Goal: Complete application form

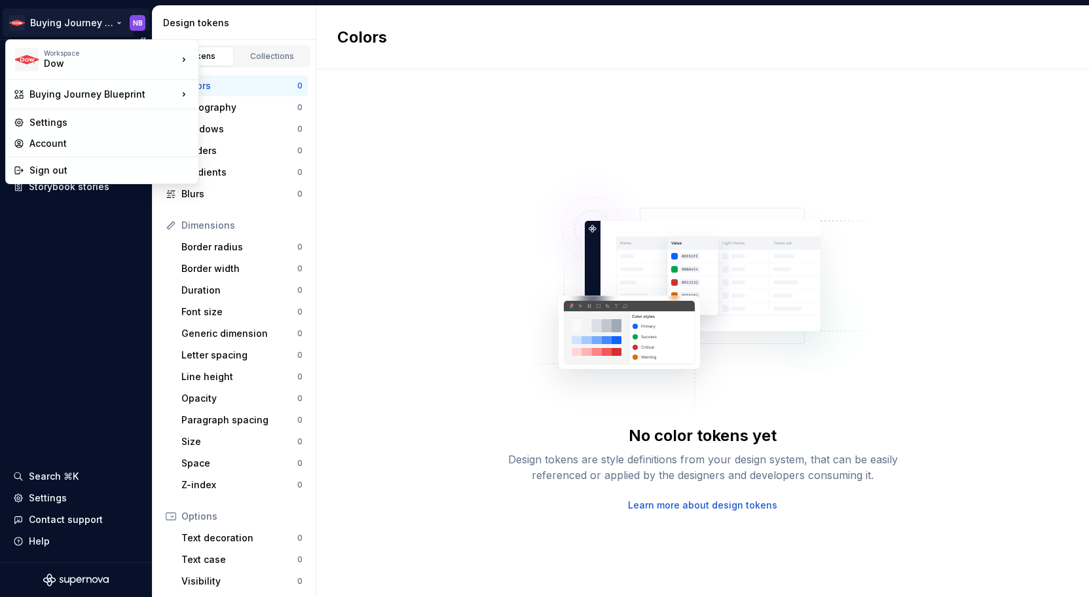
click at [78, 21] on html "Buying Journey Blueprint NB Documentation Design system data Design tokens Comp…" at bounding box center [544, 298] width 1089 height 597
click at [145, 19] on html "Buying Journey Blueprint NB Documentation Design system data Design tokens Comp…" at bounding box center [544, 298] width 1089 height 597
click at [139, 20] on html "Buying Journey Blueprint NB Documentation Design system data Design tokens Comp…" at bounding box center [544, 298] width 1089 height 597
click at [106, 170] on div "Sign out" at bounding box center [109, 170] width 161 height 13
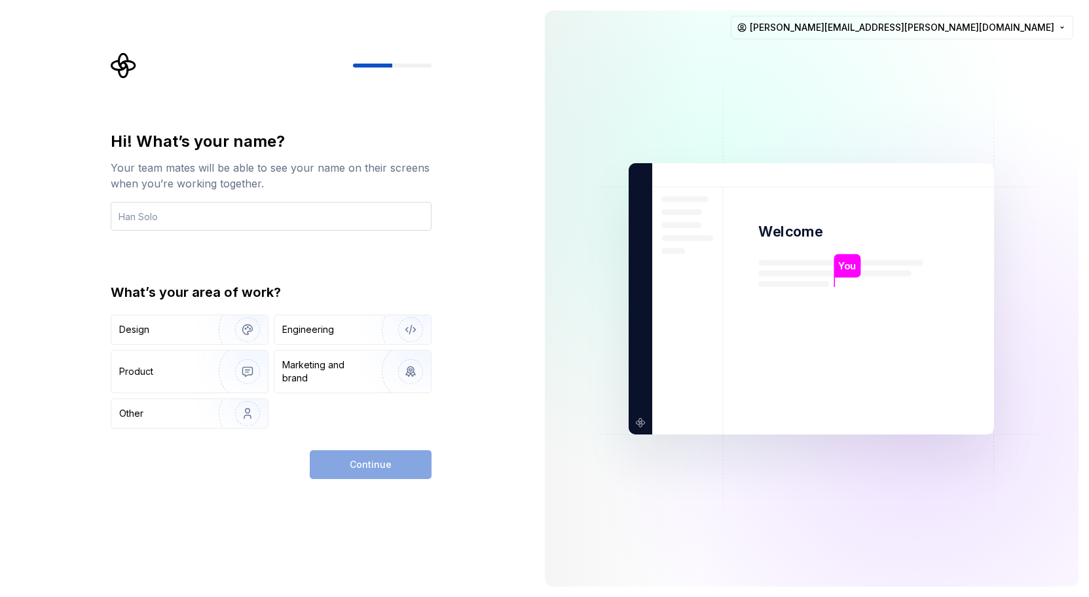
click at [231, 212] on input "text" at bounding box center [271, 216] width 321 height 29
click at [373, 379] on img "button" at bounding box center [402, 372] width 84 height 88
click at [243, 214] on input "text" at bounding box center [271, 216] width 321 height 29
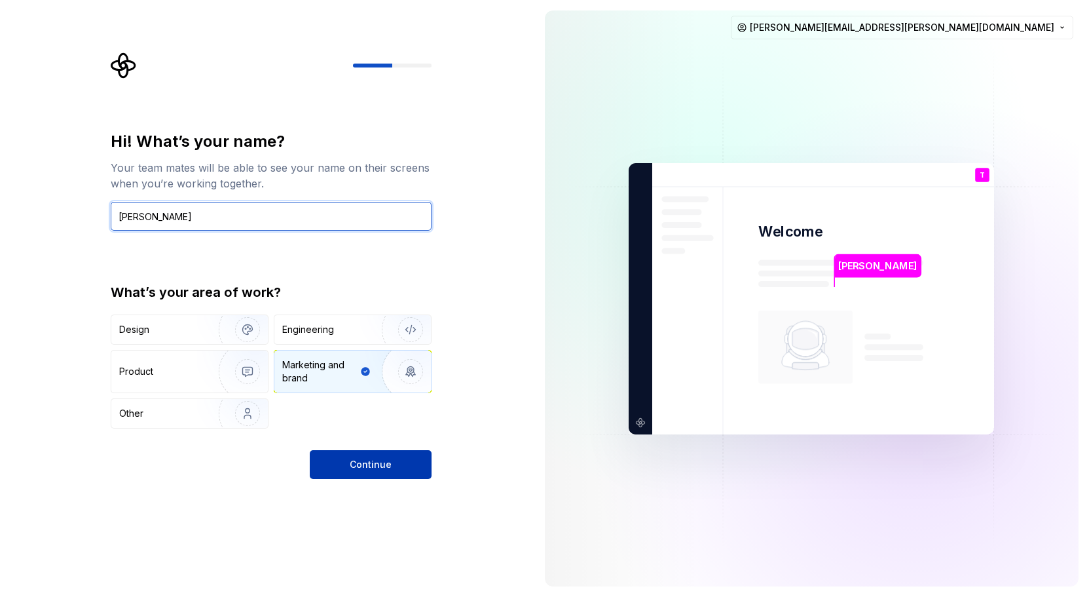
type input "Tricia Cleppe"
click at [400, 468] on button "Continue" at bounding box center [371, 464] width 122 height 29
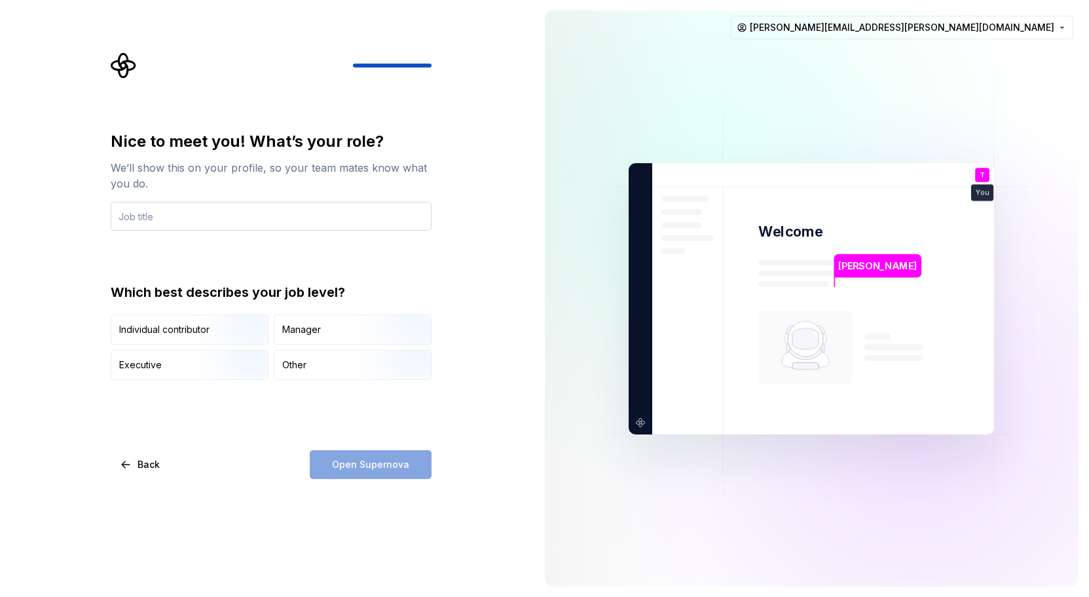
click at [130, 218] on input "text" at bounding box center [271, 216] width 321 height 29
type input "Senior Digital Strategist"
click at [385, 461] on div "Open Supernova" at bounding box center [371, 464] width 122 height 29
click at [286, 331] on div "Manager" at bounding box center [301, 329] width 39 height 13
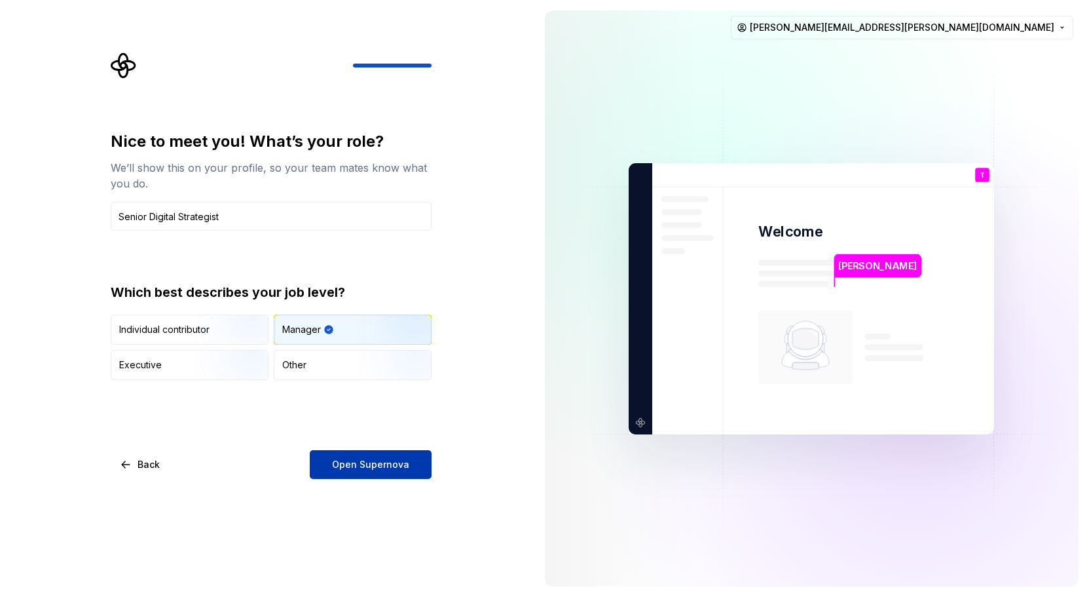
click at [347, 454] on button "Open Supernova" at bounding box center [371, 464] width 122 height 29
